Goal: Navigation & Orientation: Find specific page/section

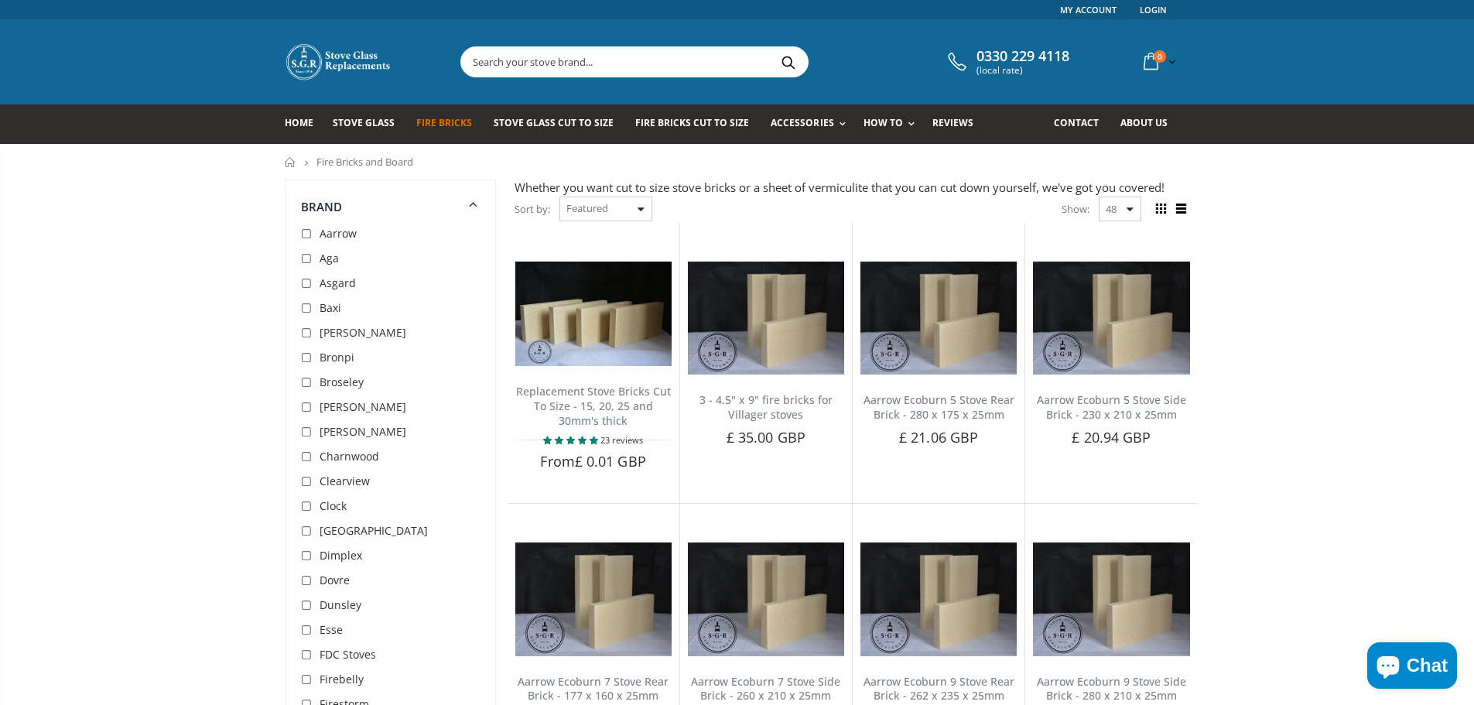
drag, startPoint x: 114, startPoint y: 398, endPoint x: 71, endPoint y: 388, distance: 43.9
click at [666, 129] on span "Fire Bricks Cut To Size" at bounding box center [692, 122] width 114 height 13
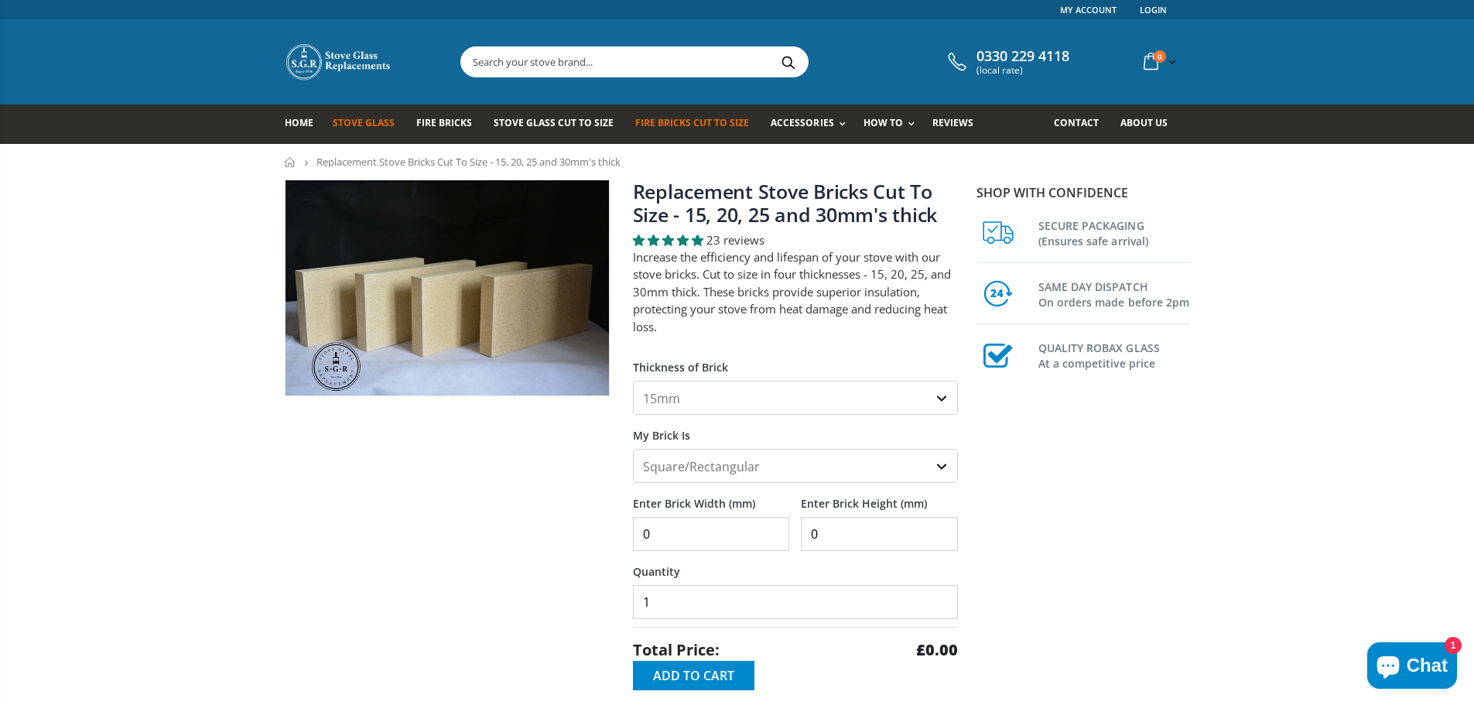
click at [366, 115] on link "Stove Glass" at bounding box center [370, 123] width 74 height 39
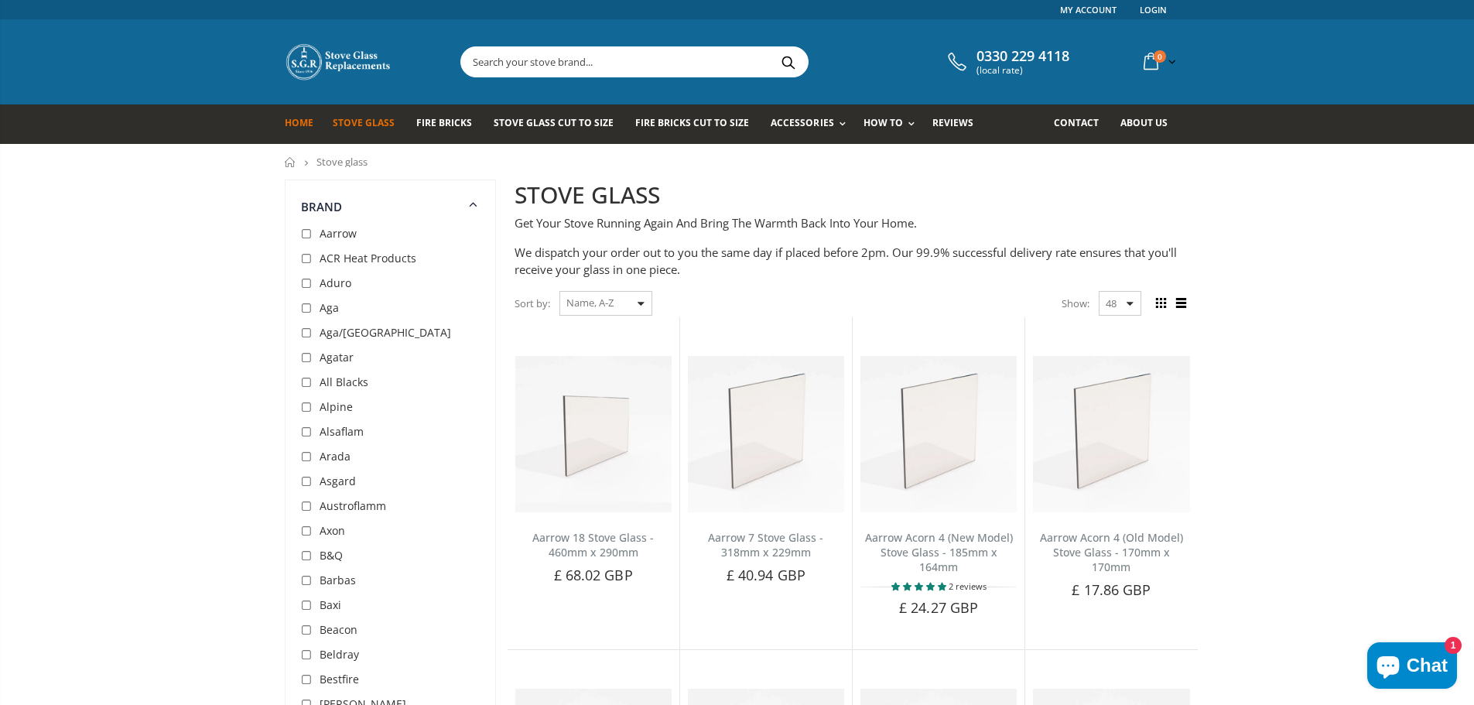
click at [300, 125] on span "Home" at bounding box center [299, 122] width 29 height 13
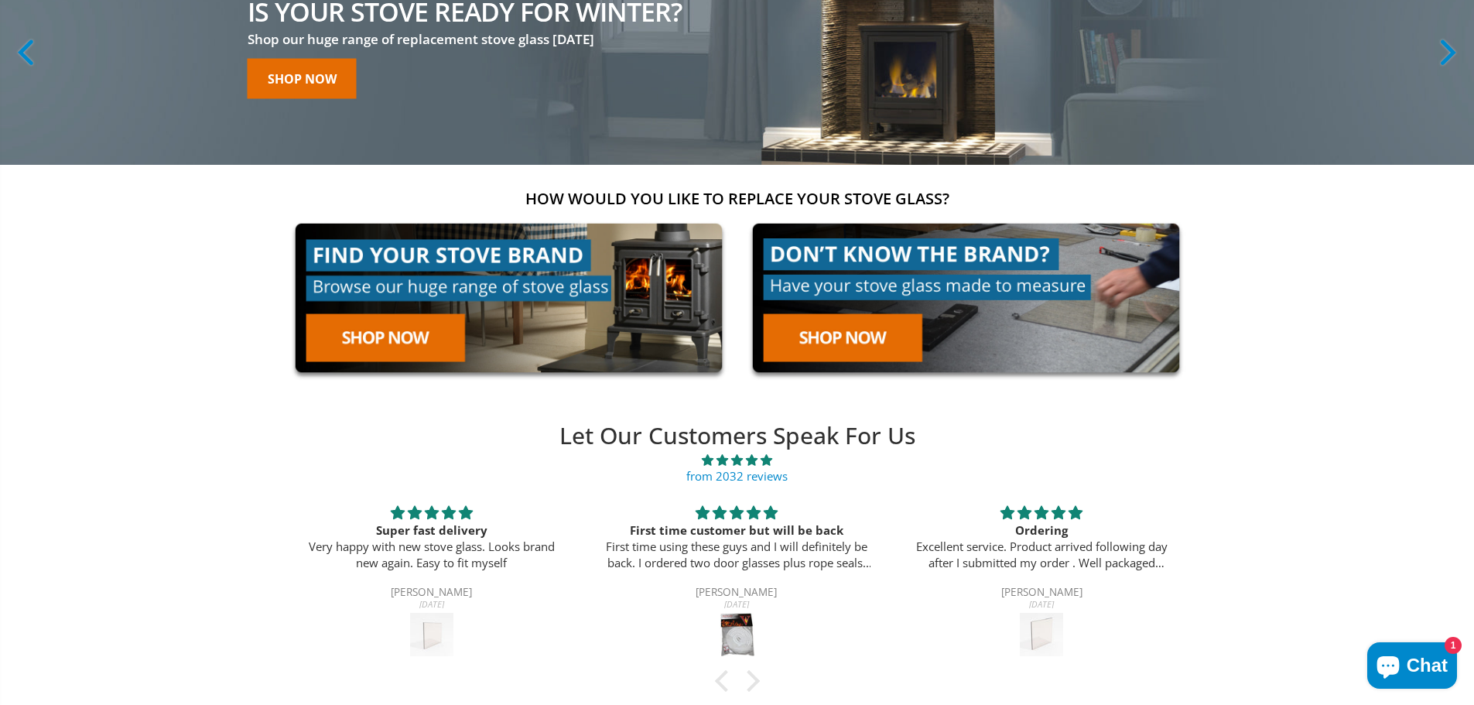
scroll to position [232, 0]
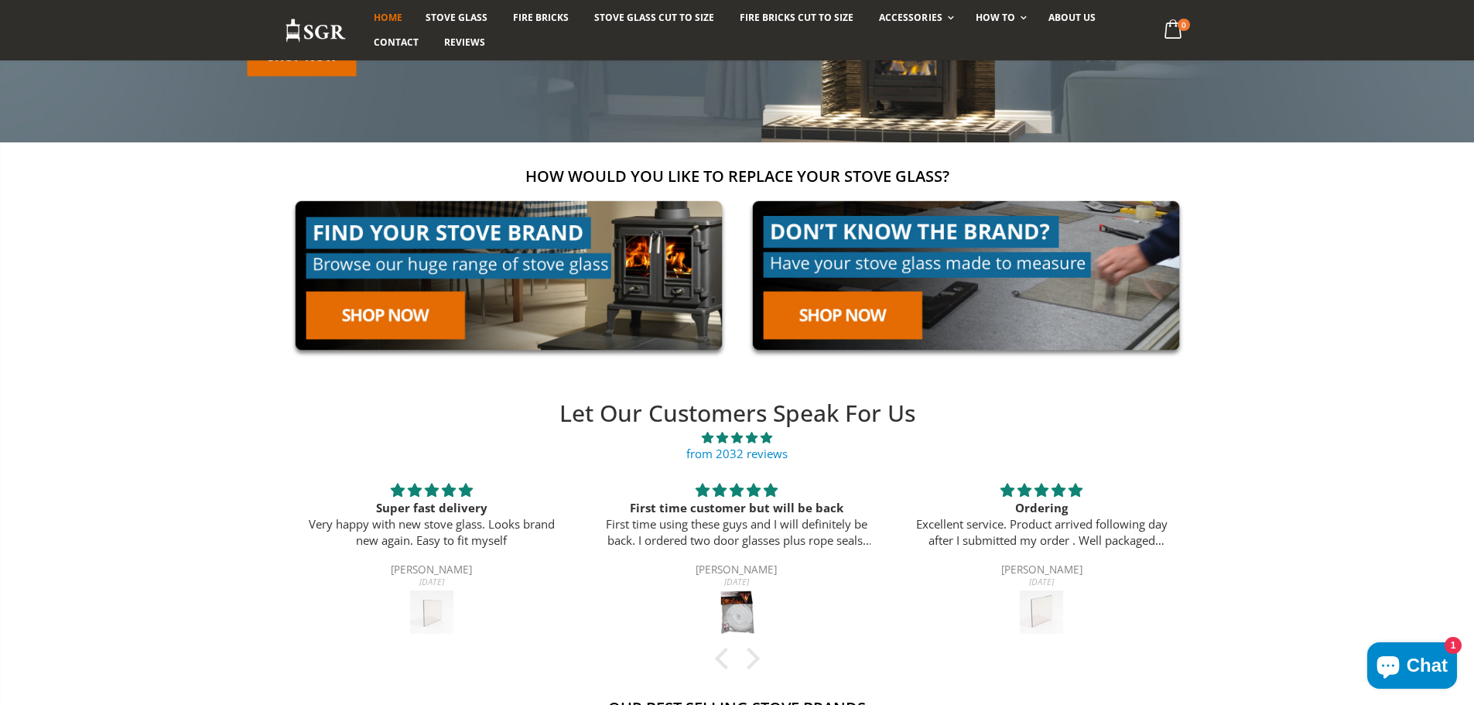
drag, startPoint x: 167, startPoint y: 310, endPoint x: 148, endPoint y: 300, distance: 21.8
click at [153, 303] on div "How would you like to replace your stove glass?" at bounding box center [737, 264] width 1474 height 196
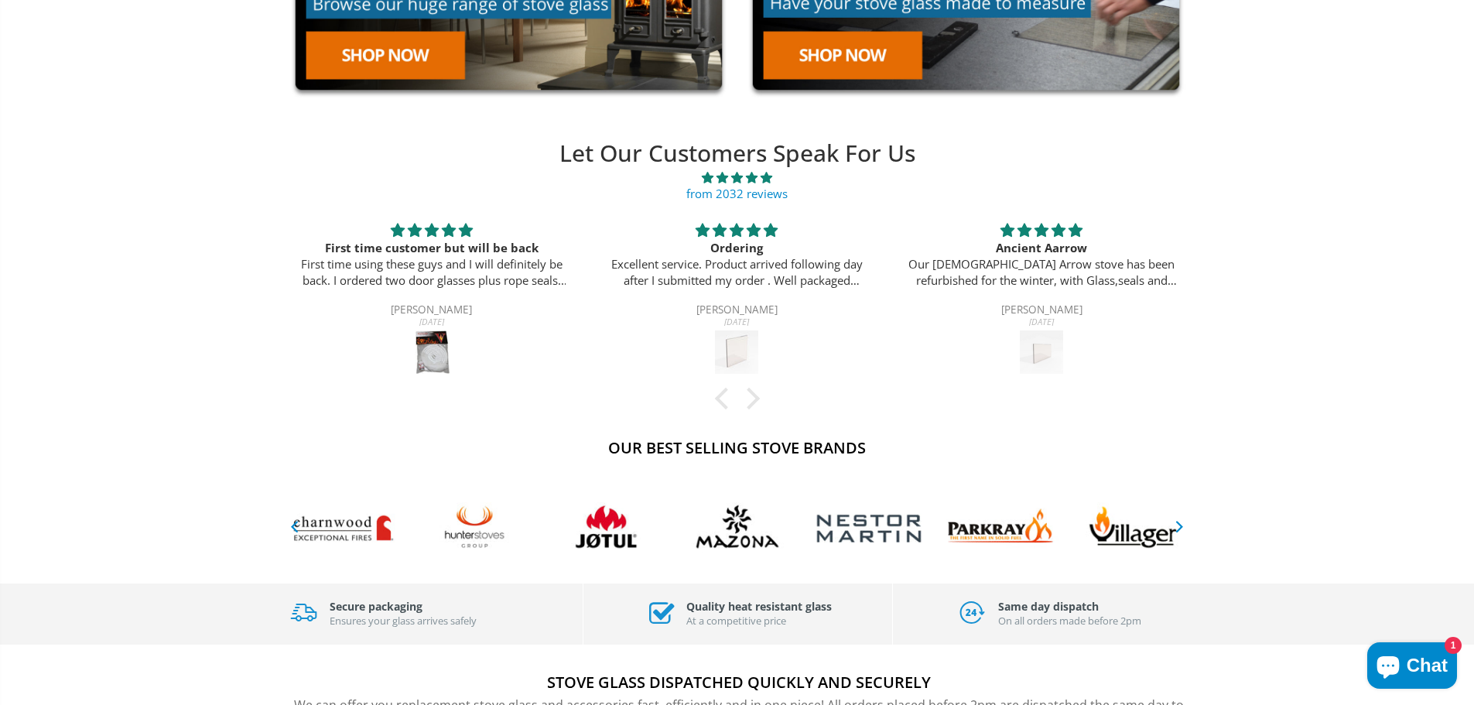
scroll to position [0, 0]
